Goal: Task Accomplishment & Management: Use online tool/utility

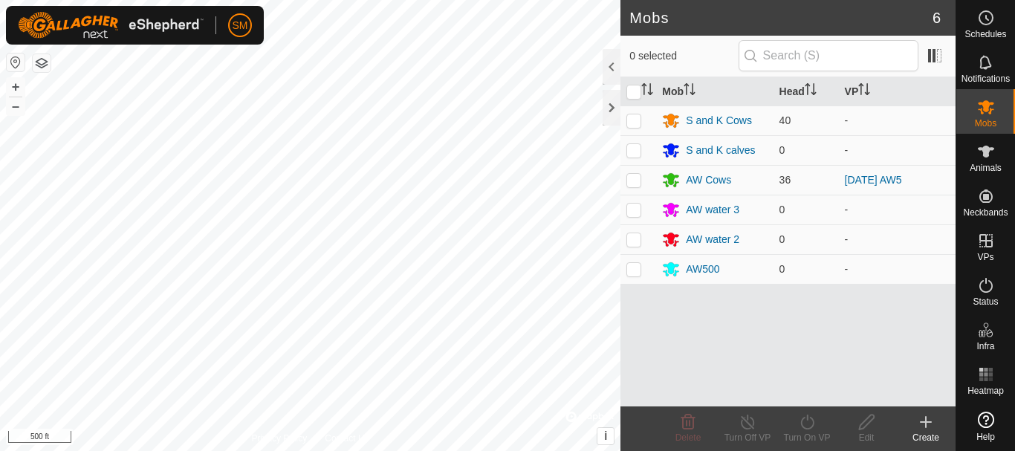
click at [632, 120] on p-checkbox at bounding box center [634, 120] width 15 height 12
checkbox input "true"
click at [813, 428] on icon at bounding box center [807, 422] width 19 height 18
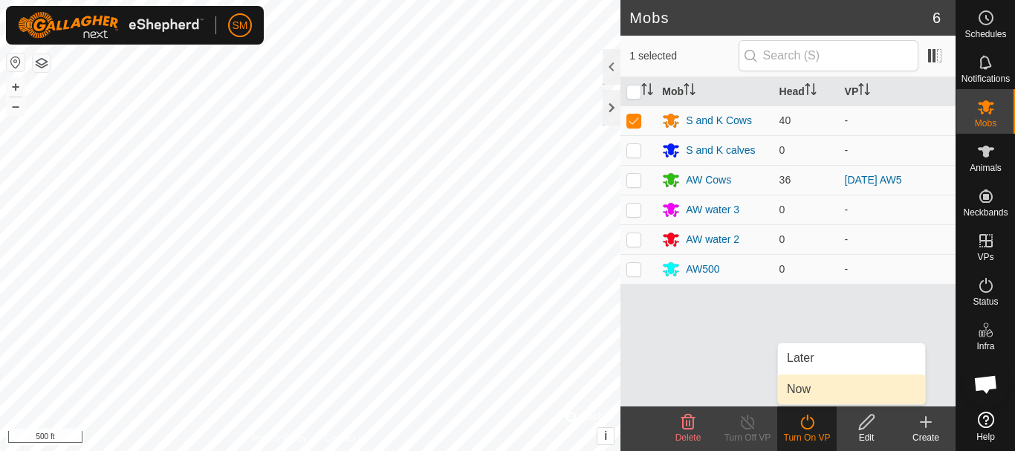
click at [803, 394] on link "Now" at bounding box center [851, 390] width 147 height 30
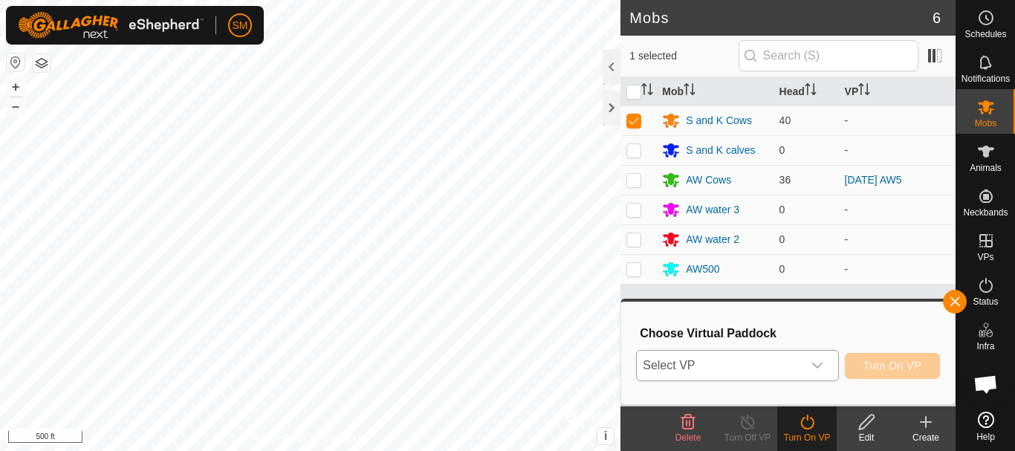
click at [814, 360] on icon "dropdown trigger" at bounding box center [818, 366] width 12 height 12
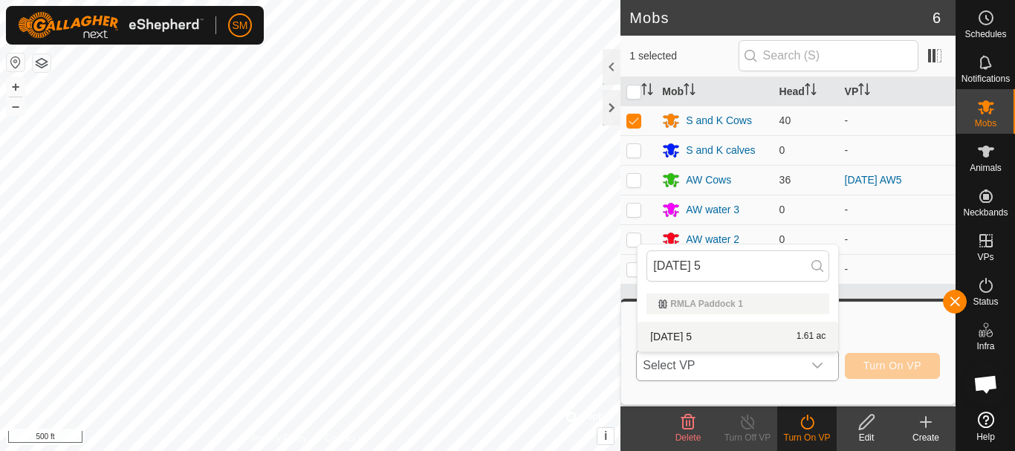
type input "[DATE] 5"
click at [671, 339] on li "[DATE] 5 1.61 ac" at bounding box center [738, 337] width 201 height 30
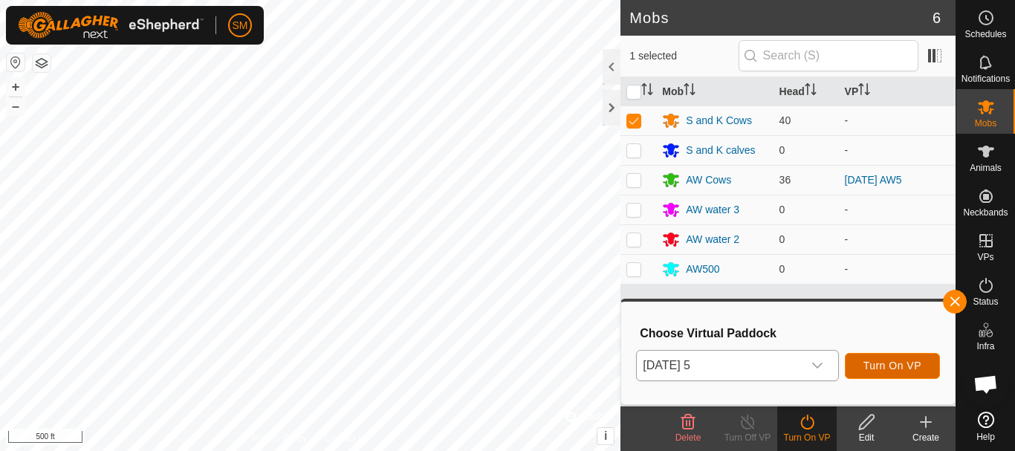
click at [888, 364] on span "Turn On VP" at bounding box center [893, 366] width 58 height 12
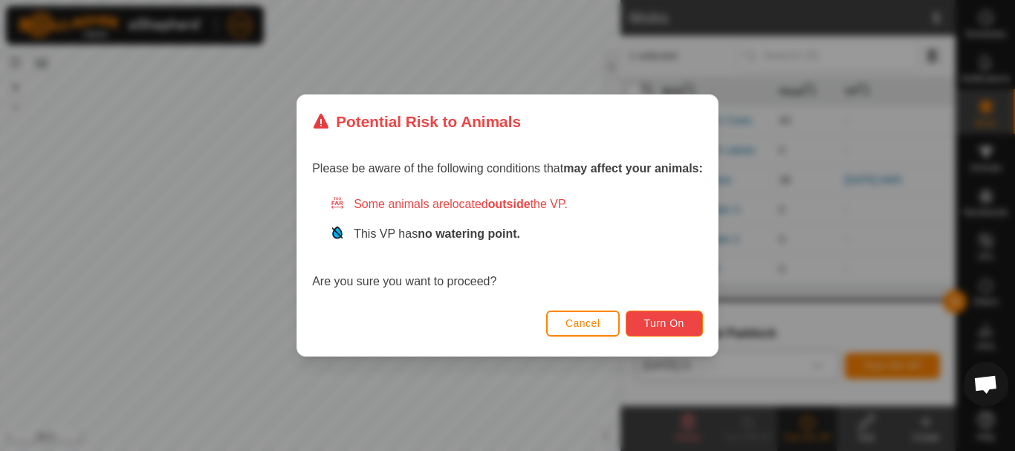
click at [696, 333] on button "Turn On" at bounding box center [664, 324] width 77 height 26
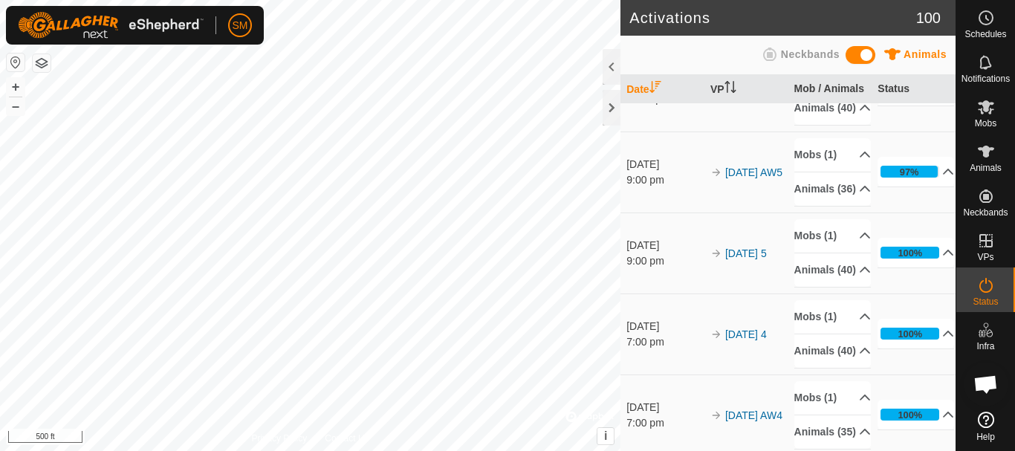
scroll to position [149, 0]
